Goal: Task Accomplishment & Management: Use online tool/utility

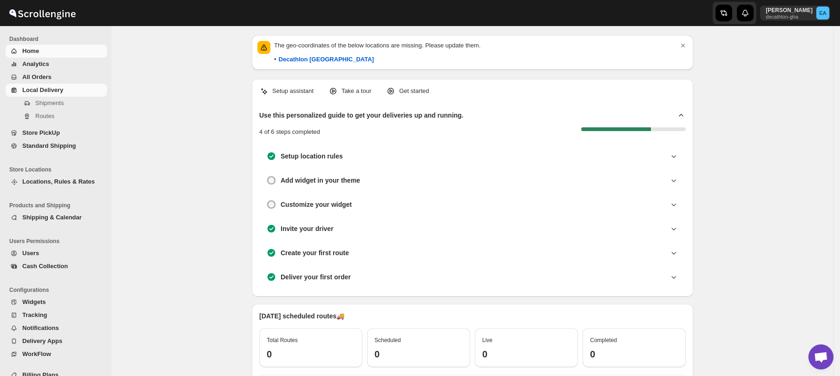
click at [36, 91] on span "Local Delivery" at bounding box center [42, 89] width 41 height 7
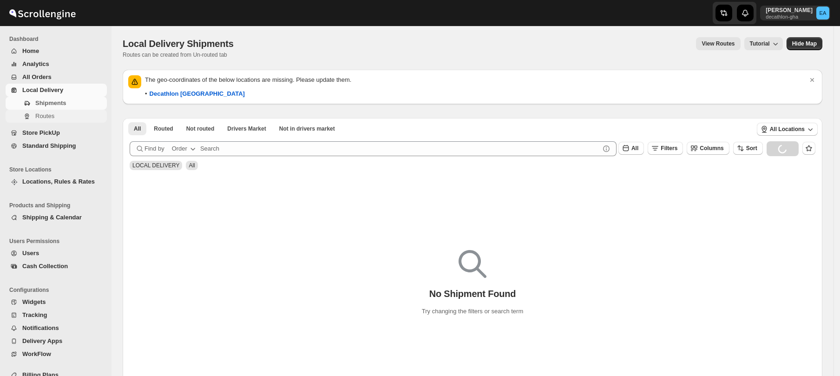
click at [46, 115] on span "Routes" at bounding box center [44, 115] width 19 height 7
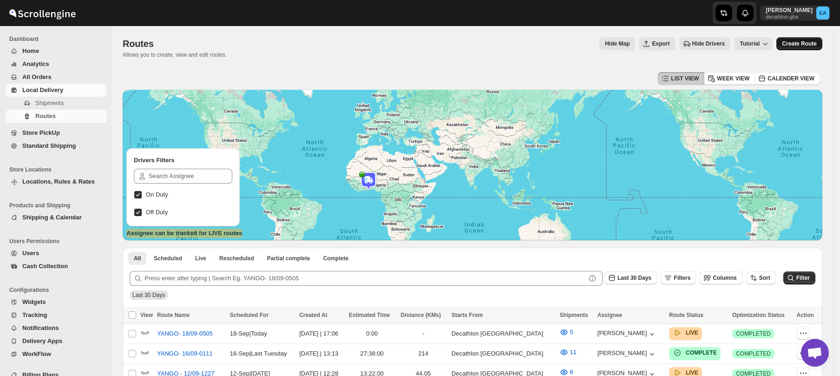
click at [796, 47] on span "Create Route" at bounding box center [799, 43] width 35 height 7
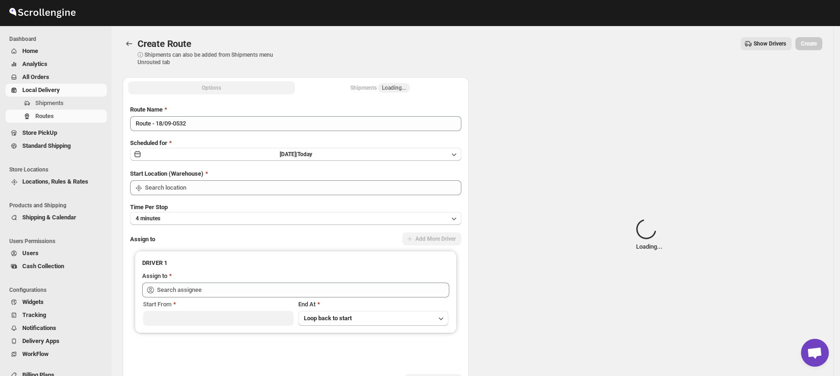
type input "Decathlon- [GEOGRAPHIC_DATA]"
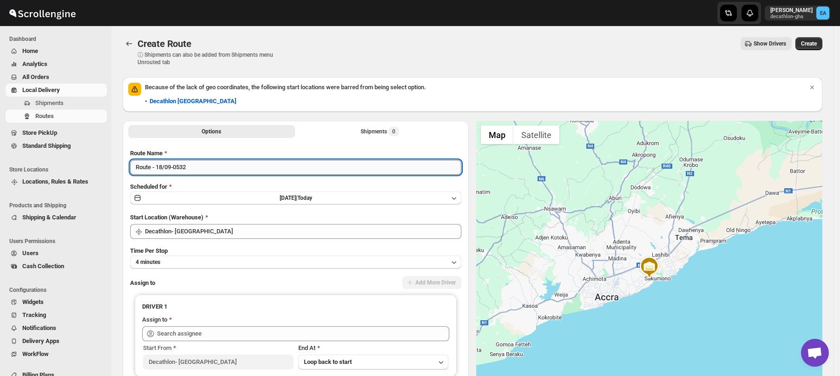
click at [151, 168] on input "Route - 18/09-0532" at bounding box center [295, 167] width 331 height 15
type input "skynet - 18/09-0532"
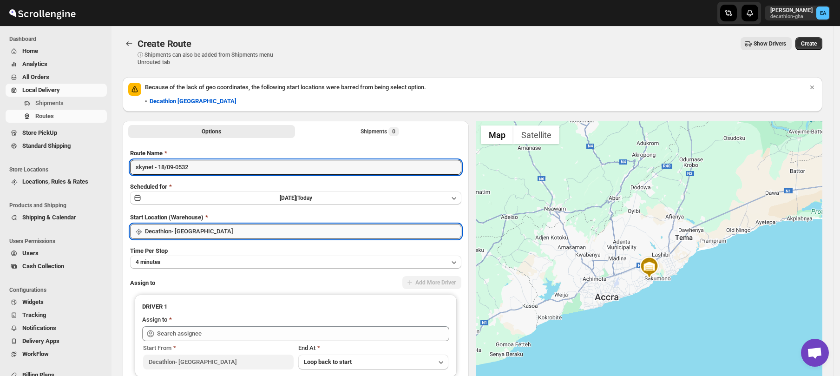
click at [184, 233] on input "Decathlon- [GEOGRAPHIC_DATA]" at bounding box center [303, 231] width 316 height 15
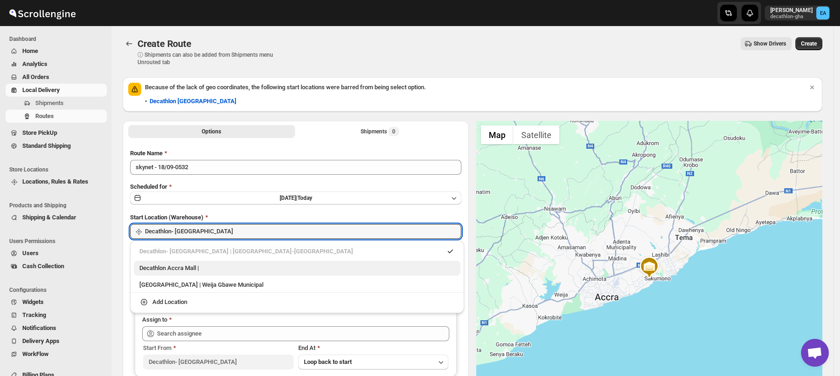
click at [189, 266] on div "Decathlon Accra Mall |" at bounding box center [297, 267] width 316 height 9
type input "Decathlon [GEOGRAPHIC_DATA]"
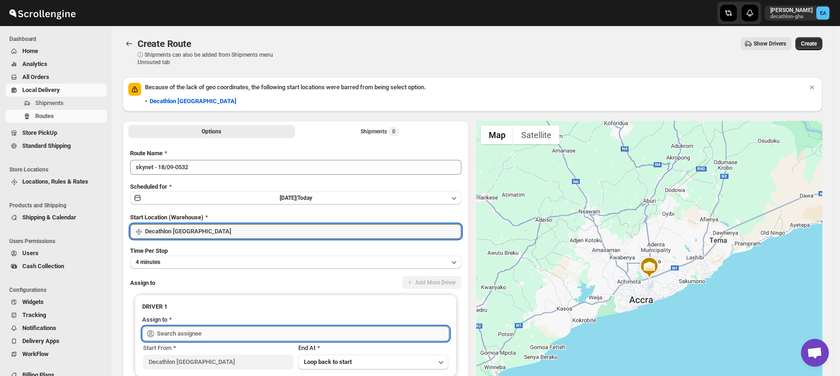
click at [183, 336] on input "text" at bounding box center [303, 333] width 292 height 15
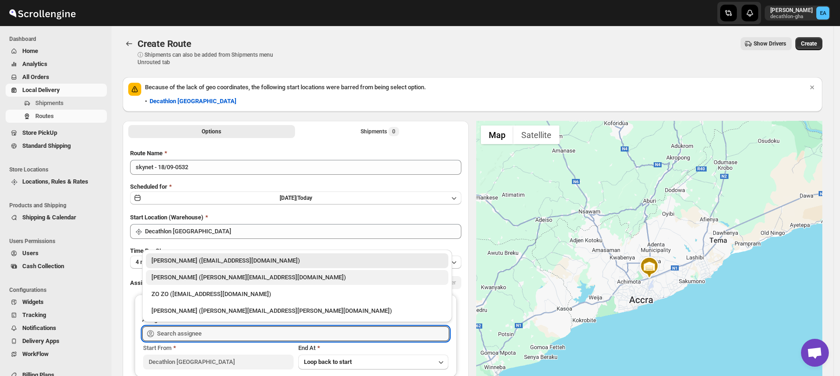
click at [188, 279] on div "[PERSON_NAME] ([PERSON_NAME][EMAIL_ADDRESS][DOMAIN_NAME])" at bounding box center [296, 277] width 291 height 9
type input "[PERSON_NAME] ([PERSON_NAME][EMAIL_ADDRESS][DOMAIN_NAME])"
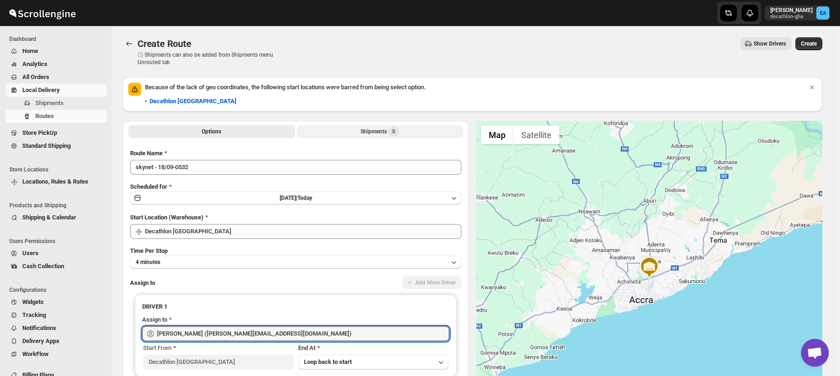
click at [374, 136] on div "Shipments 0" at bounding box center [380, 131] width 39 height 9
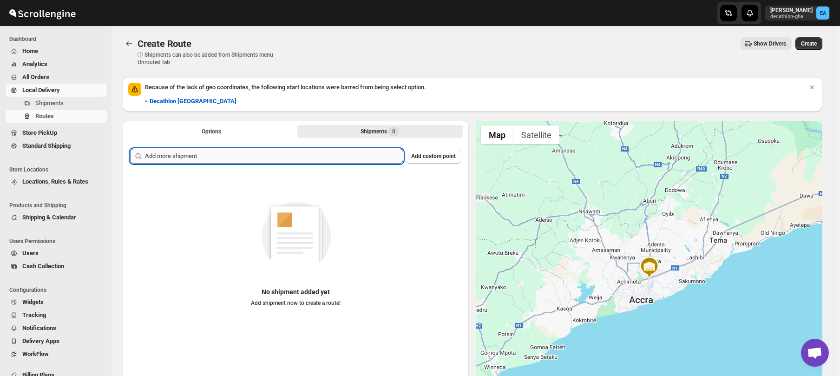
click at [270, 157] on input "text" at bounding box center [274, 156] width 258 height 15
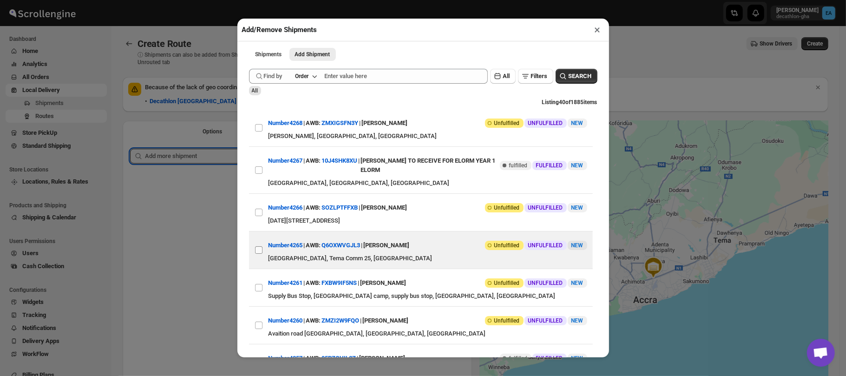
click at [260, 252] on input "View details for 68cc0c7a39c4c993ff19fd1e" at bounding box center [258, 249] width 7 height 7
checkbox input "true"
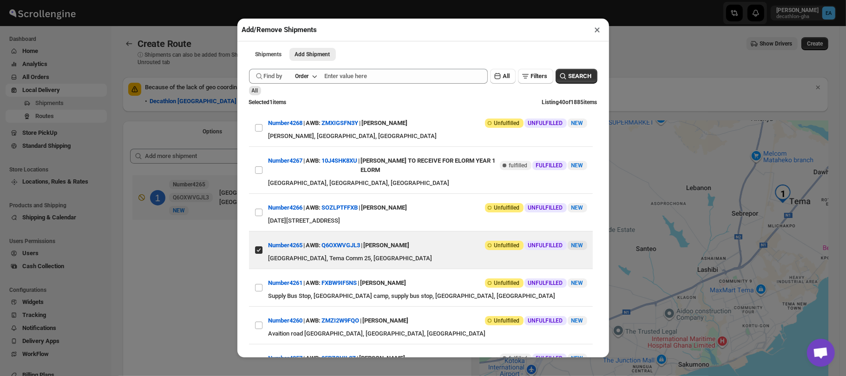
click at [647, 93] on div "Add/Remove Shipments × Shipments Add Shipment More views Shipments Add Shipment…" at bounding box center [423, 188] width 846 height 376
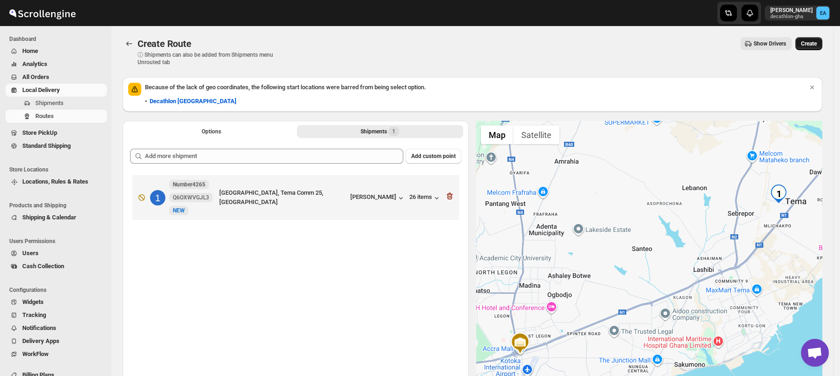
click at [810, 43] on span "Create" at bounding box center [809, 43] width 16 height 7
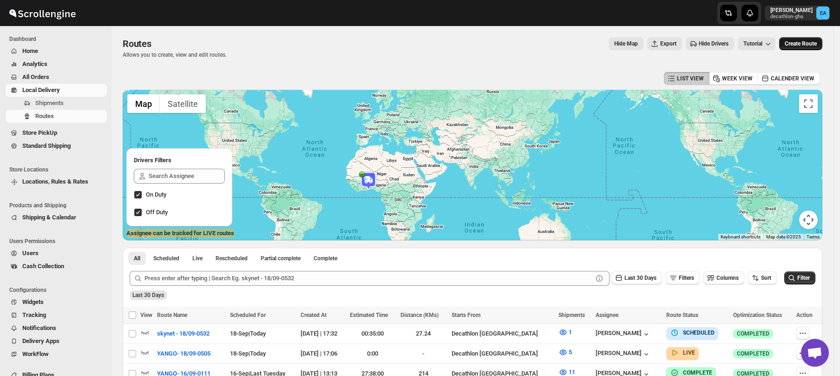
click at [811, 41] on span "Create Route" at bounding box center [801, 43] width 32 height 7
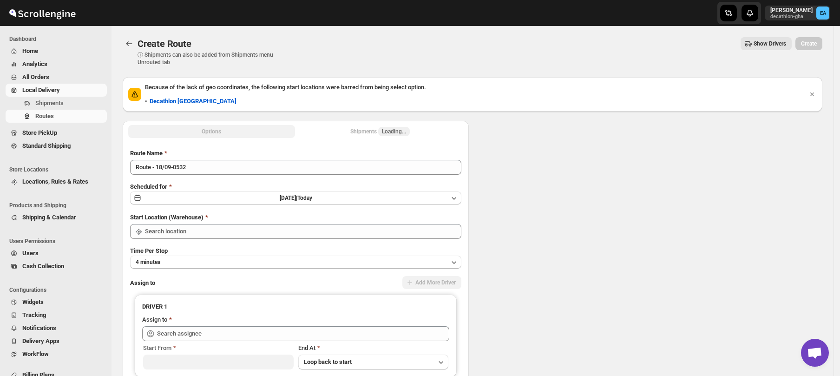
type input "Decathlon- [GEOGRAPHIC_DATA]"
